Goal: Transaction & Acquisition: Obtain resource

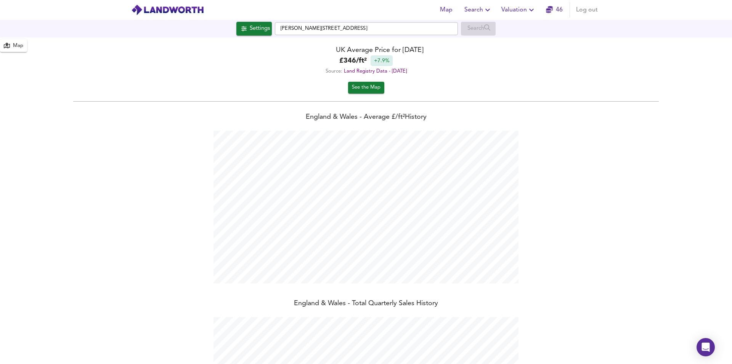
scroll to position [364, 732]
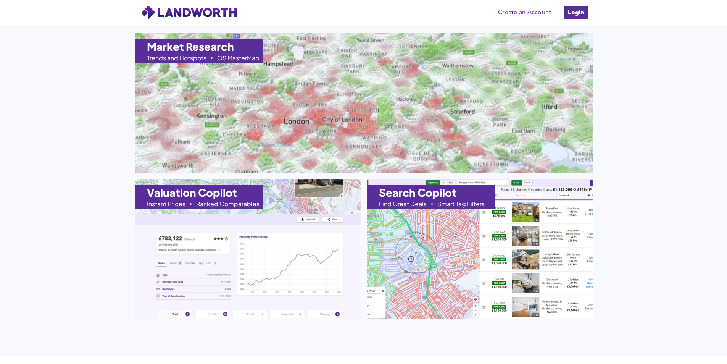
scroll to position [571, 0]
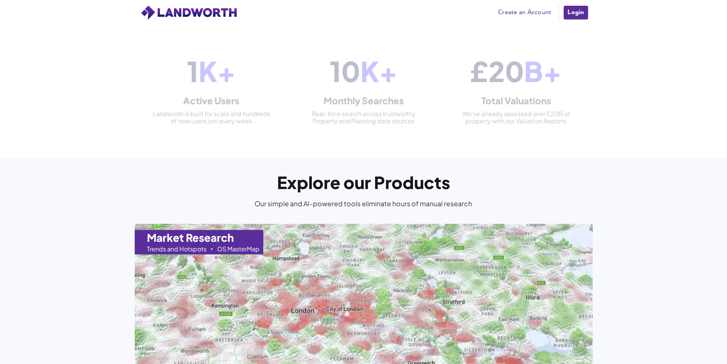
click at [572, 10] on link "Login" at bounding box center [576, 12] width 26 height 15
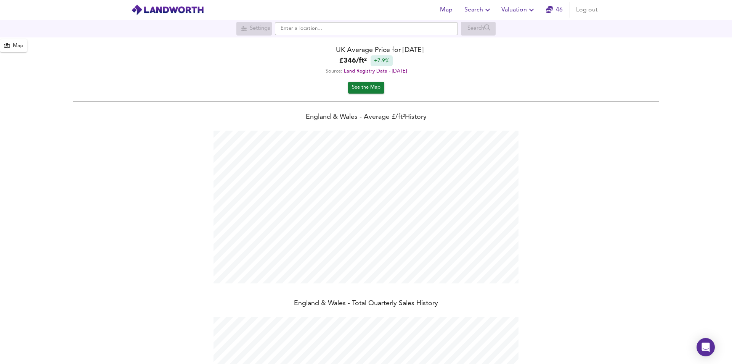
scroll to position [364, 732]
click at [371, 90] on span "See the Map" at bounding box center [366, 87] width 29 height 9
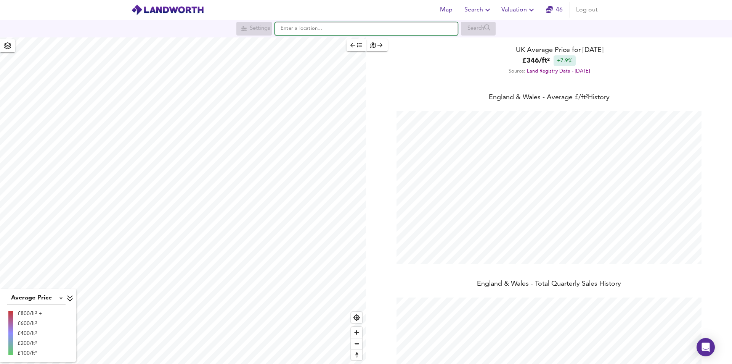
click at [300, 31] on input "text" at bounding box center [366, 28] width 183 height 13
click at [338, 37] on li "W4 1BW Rusthall Ave, London" at bounding box center [366, 43] width 182 height 17
type input "Rusthall Ave, London W4 1BW"
checkbox input "false"
checkbox input "true"
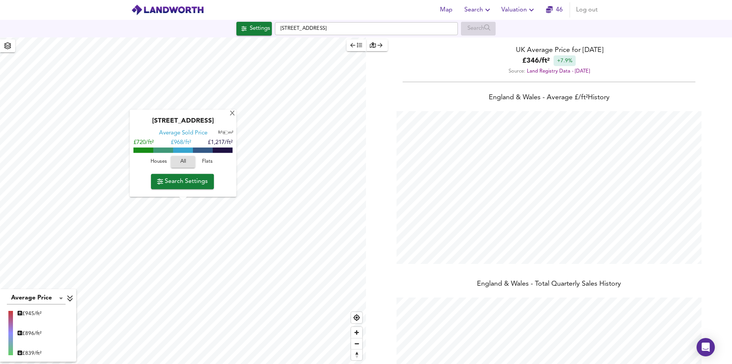
click at [212, 165] on span "Flats" at bounding box center [207, 162] width 21 height 9
click at [191, 179] on span "Search Settings" at bounding box center [182, 181] width 51 height 11
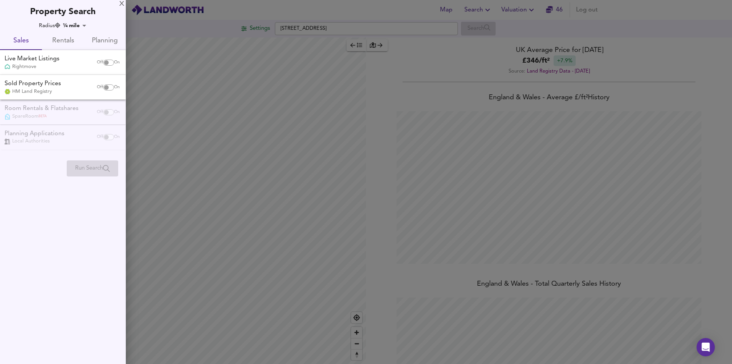
click at [109, 65] on input "checkbox" at bounding box center [106, 63] width 18 height 6
checkbox input "true"
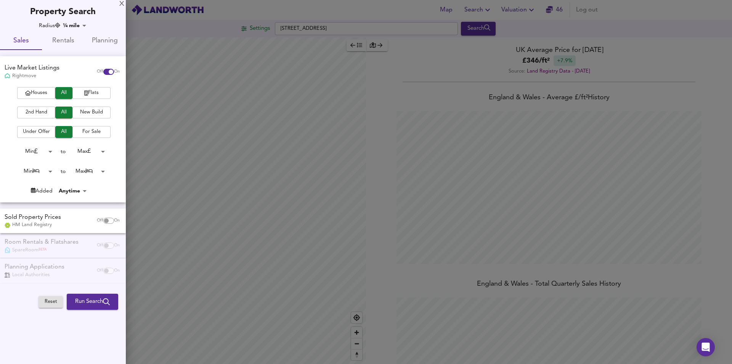
click at [103, 221] on input "checkbox" at bounding box center [106, 220] width 18 height 6
checkbox input "true"
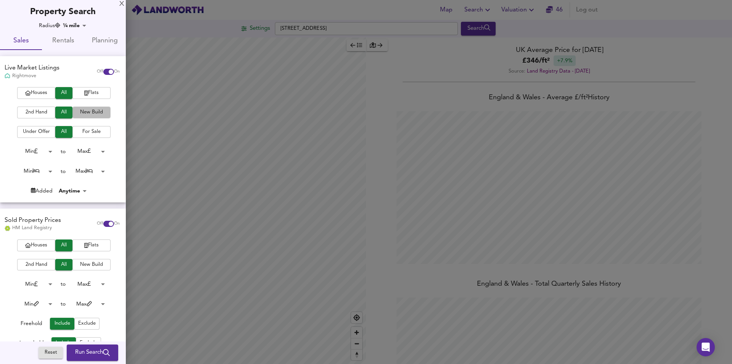
click at [90, 114] on span "New Build" at bounding box center [91, 112] width 31 height 9
click at [86, 111] on span "New Build" at bounding box center [91, 112] width 31 height 9
click at [42, 116] on span "2nd Hand" at bounding box center [36, 112] width 31 height 9
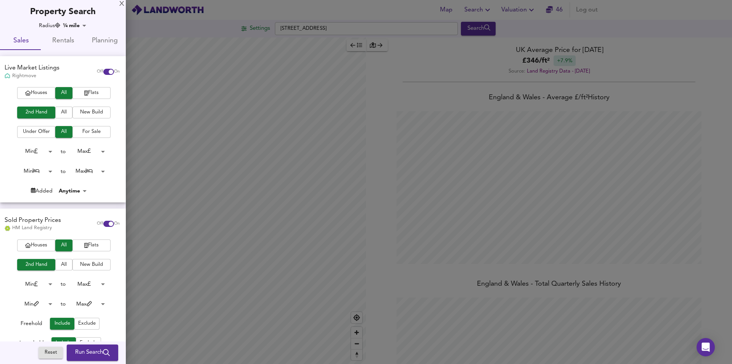
click at [90, 110] on span "New Build" at bounding box center [91, 112] width 31 height 9
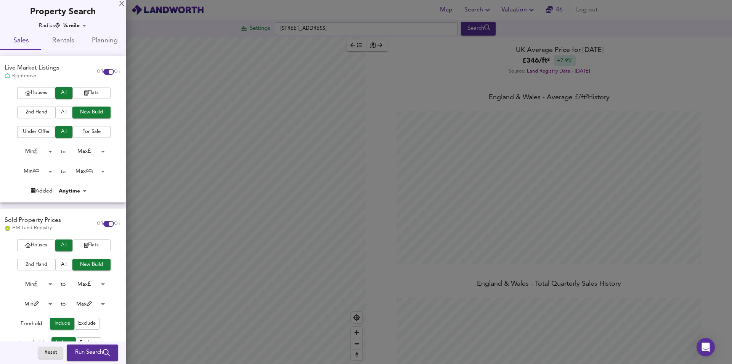
click at [89, 95] on span "Flats" at bounding box center [91, 93] width 31 height 9
click at [67, 114] on button "All" at bounding box center [63, 112] width 17 height 12
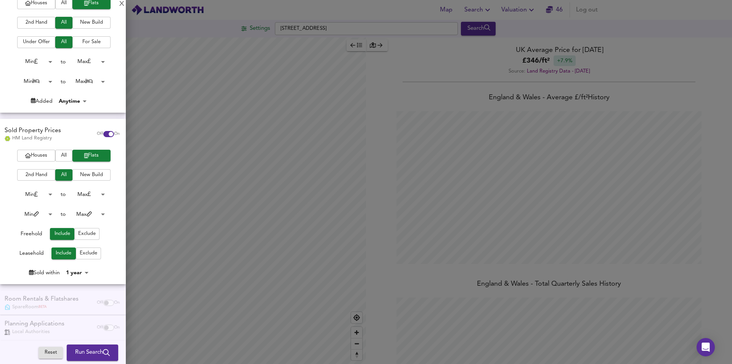
scroll to position [96, 0]
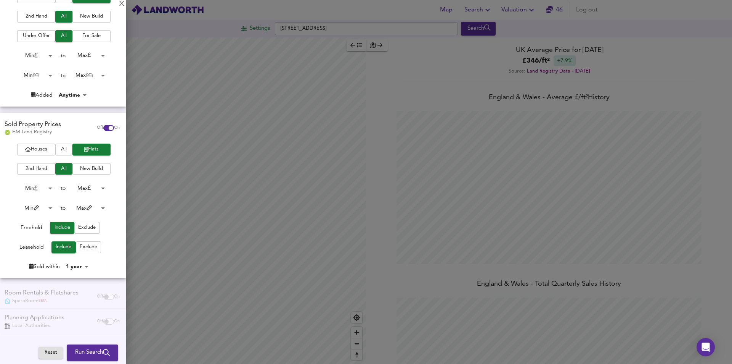
click at [94, 351] on span "Run Search" at bounding box center [92, 352] width 35 height 10
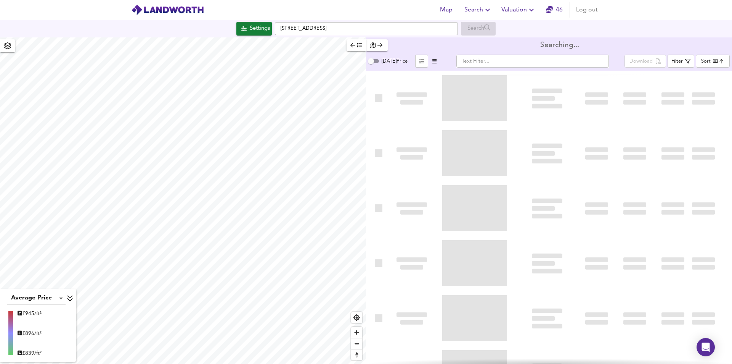
type input "bestdeal"
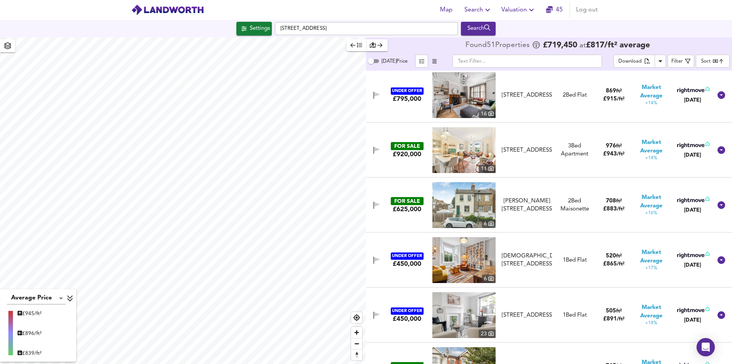
scroll to position [1869, 0]
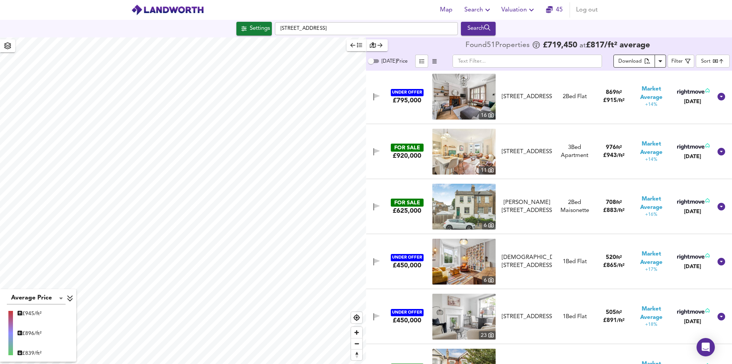
click at [630, 55] on button "Download" at bounding box center [635, 61] width 42 height 13
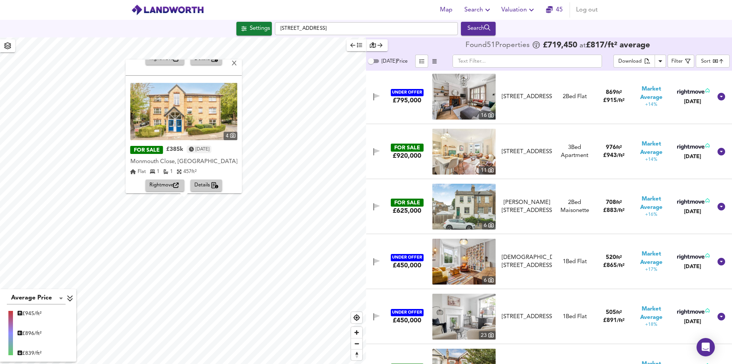
scroll to position [238, 0]
